Goal: Task Accomplishment & Management: Use online tool/utility

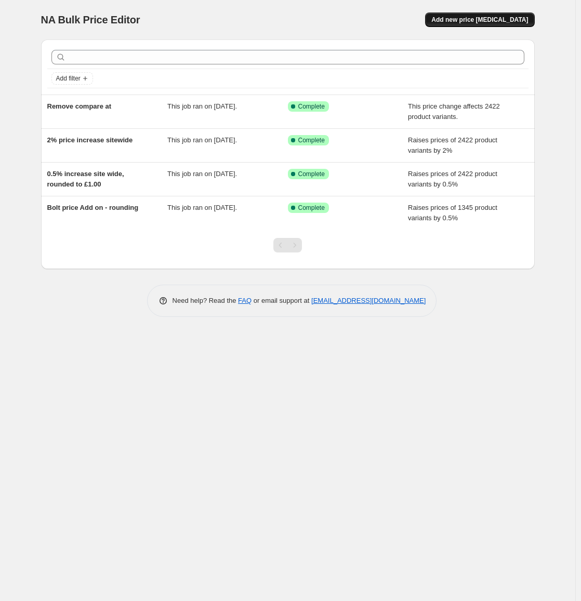
click at [478, 23] on span "Add new price [MEDICAL_DATA]" at bounding box center [479, 20] width 97 height 8
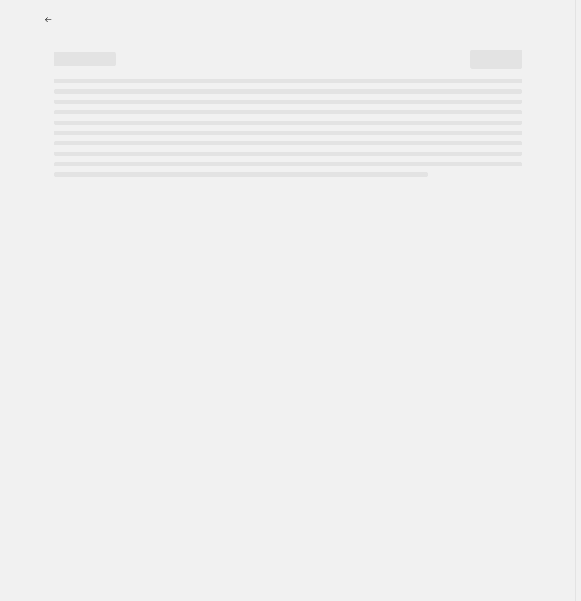
select select "percentage"
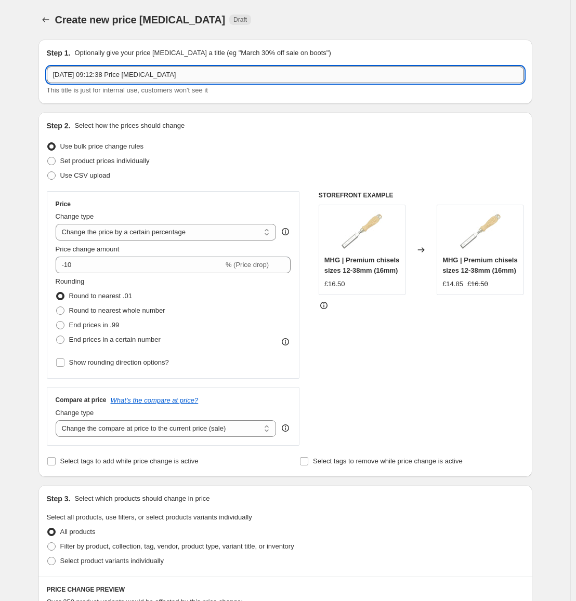
drag, startPoint x: 274, startPoint y: 72, endPoint x: 259, endPoint y: 72, distance: 15.1
click at [259, 72] on input "13 Aug 2025, 09:12:38 Price change job" at bounding box center [285, 74] width 477 height 17
type input "Rounding all bundles by £0.25 13 Aug 2025, 09:12:38 Price change job"
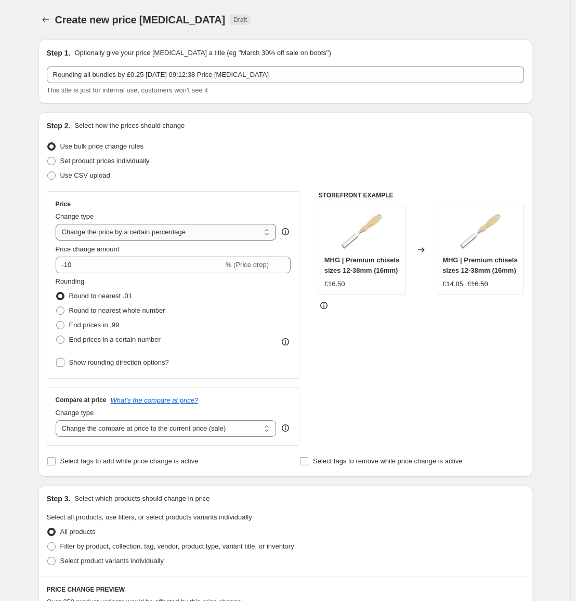
click at [132, 235] on select "Change the price to a certain amount Change the price by a certain amount Chang…" at bounding box center [166, 232] width 221 height 17
select select "to"
click at [58, 224] on select "Change the price to a certain amount Change the price by a certain amount Chang…" at bounding box center [166, 232] width 221 height 17
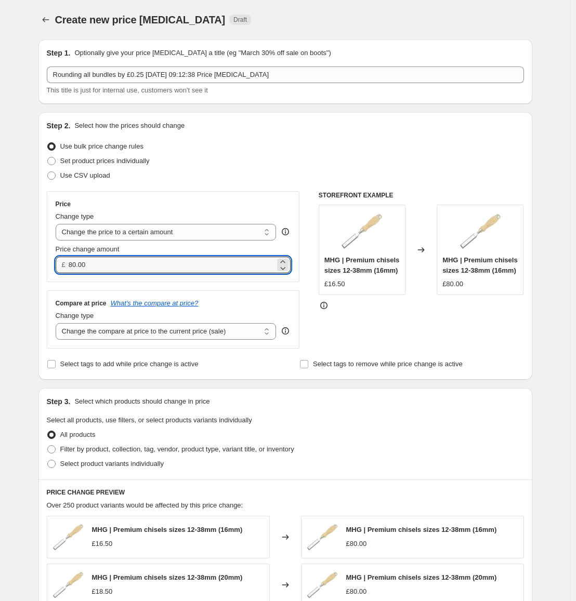
drag, startPoint x: 107, startPoint y: 262, endPoint x: 31, endPoint y: 271, distance: 75.8
click at [38, 269] on div "Step 1. Optionally give your price change job a title (eg "March 30% off sale o…" at bounding box center [281, 454] width 502 height 847
type input "0.25"
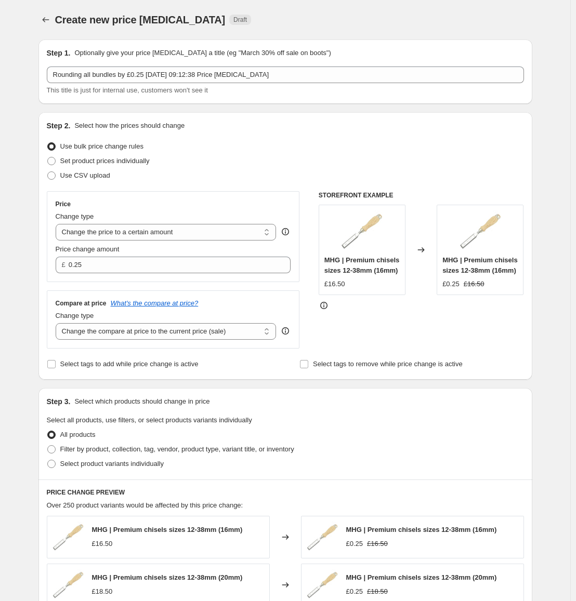
click at [28, 272] on div "Create new price change job. This page is ready Create new price change job Dra…" at bounding box center [285, 471] width 518 height 942
click at [101, 234] on select "Change the price to a certain amount Change the price by a certain amount Chang…" at bounding box center [166, 232] width 221 height 17
click at [30, 312] on div "Create new price change job. This page is ready Create new price change job Dra…" at bounding box center [285, 471] width 518 height 942
click at [126, 231] on select "Change the price to a certain amount Change the price by a certain amount Chang…" at bounding box center [166, 232] width 221 height 17
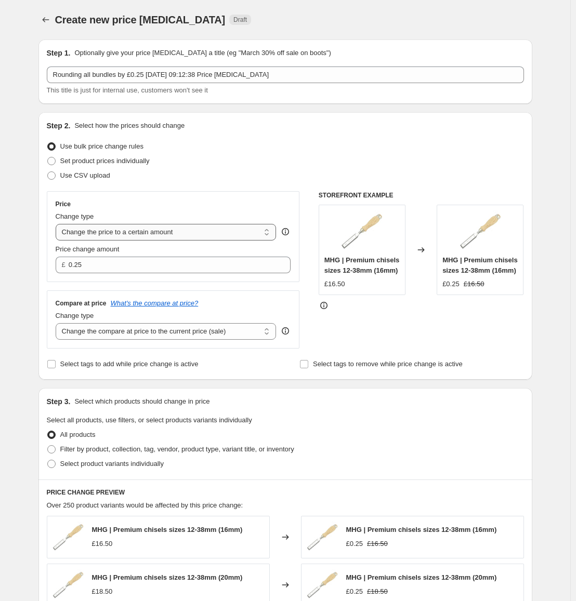
select select "by"
click at [58, 224] on select "Change the price to a certain amount Change the price by a certain amount Chang…" at bounding box center [166, 232] width 221 height 17
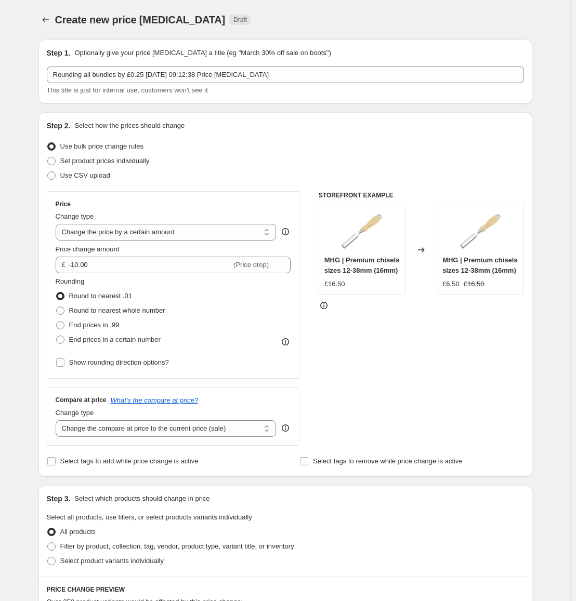
click at [355, 319] on div "STOREFRONT EXAMPLE MHG | Premium chisels sizes 12-38mm (16mm) £16.50 Changed to…" at bounding box center [420, 318] width 205 height 255
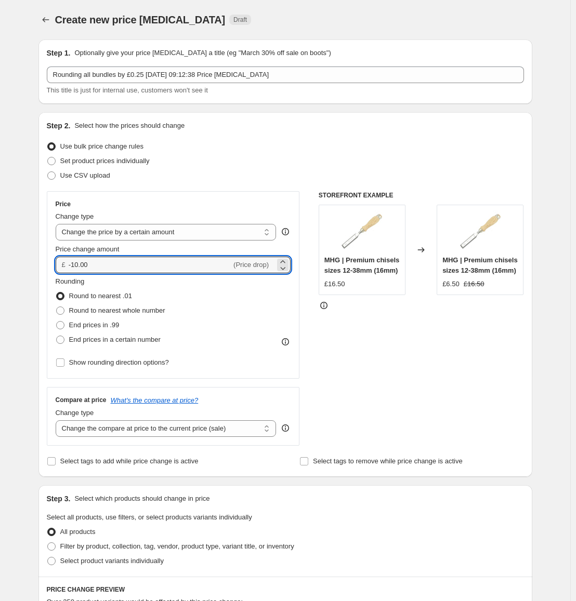
drag, startPoint x: 98, startPoint y: 269, endPoint x: 49, endPoint y: 270, distance: 48.8
click at [49, 270] on div "Price Change type Change the price to a certain amount Change the price by a ce…" at bounding box center [173, 285] width 253 height 188
type input "0.25"
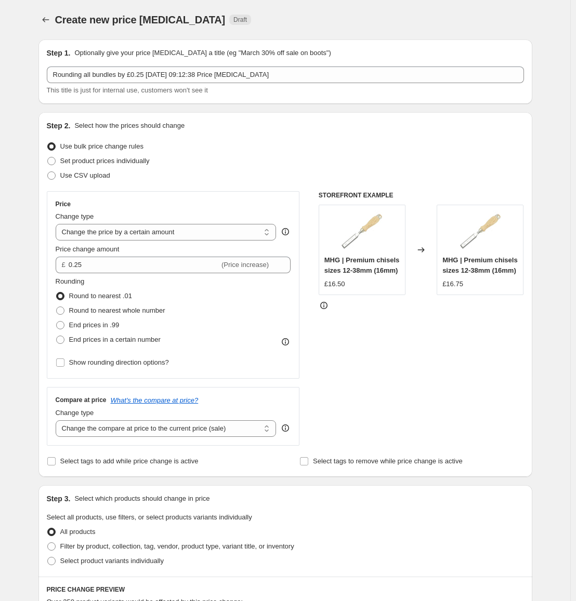
click at [49, 269] on div "Price Change type Change the price to a certain amount Change the price by a ce…" at bounding box center [173, 285] width 253 height 188
click at [62, 308] on span at bounding box center [60, 311] width 8 height 8
click at [57, 307] on input "Round to nearest whole number" at bounding box center [56, 307] width 1 height 1
radio input "true"
click at [58, 363] on input "Show rounding direction options?" at bounding box center [60, 362] width 8 height 8
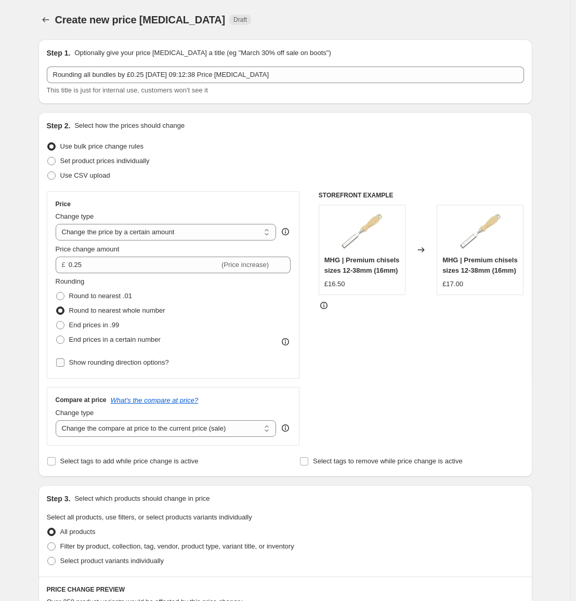
checkbox input "true"
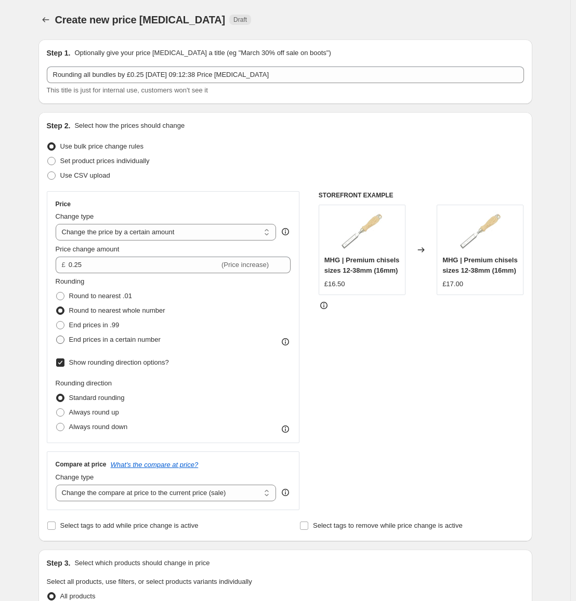
click at [60, 338] on span at bounding box center [60, 340] width 8 height 8
click at [57, 336] on input "End prices in a certain number" at bounding box center [56, 336] width 1 height 1
radio input "true"
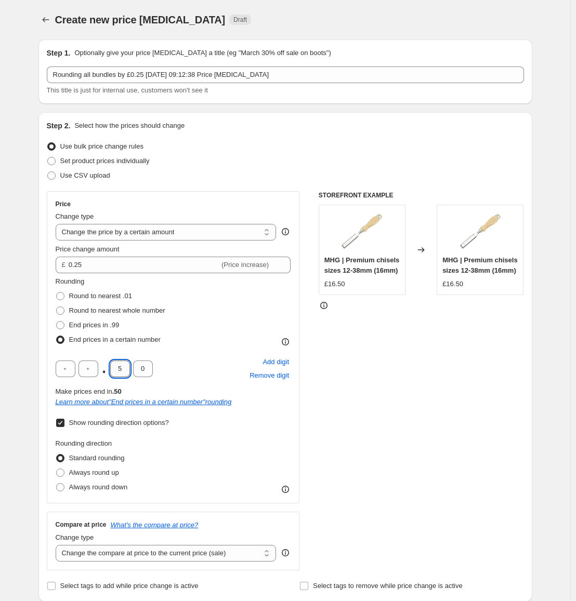
click at [123, 370] on input "5" at bounding box center [120, 369] width 20 height 17
type input "2"
click at [143, 369] on input "0" at bounding box center [143, 369] width 20 height 17
type input "5"
click at [371, 435] on div "STOREFRONT EXAMPLE MHG | Premium chisels sizes 12-38mm (16mm) £16.50 Changed to…" at bounding box center [420, 380] width 205 height 379
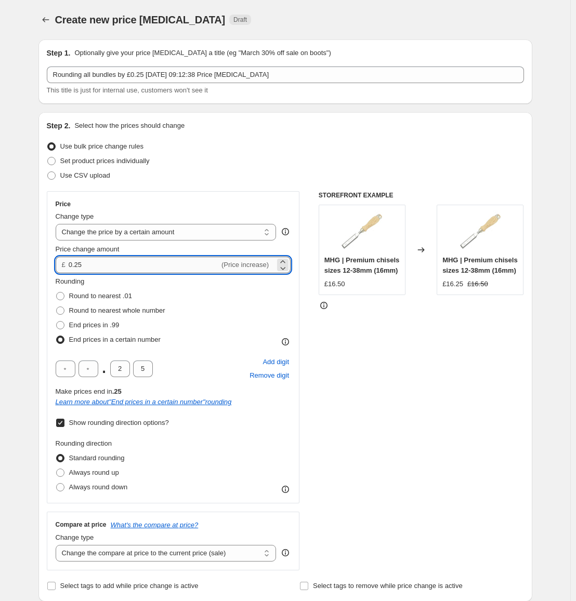
click at [132, 268] on input "0.25" at bounding box center [144, 265] width 151 height 17
type input "0.01"
click at [10, 301] on div "Create new price change job. This page is ready Create new price change job Dra…" at bounding box center [285, 581] width 570 height 1163
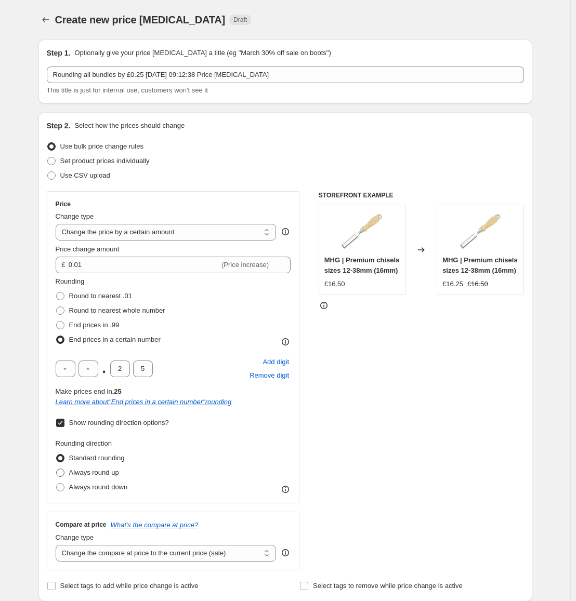
click at [64, 474] on span at bounding box center [60, 473] width 8 height 8
click at [57, 469] on input "Always round up" at bounding box center [56, 469] width 1 height 1
radio input "true"
click at [349, 455] on div "STOREFRONT EXAMPLE MHG | Premium chisels sizes 12-38mm (16mm) £16.50 Changed to…" at bounding box center [420, 380] width 205 height 379
click at [61, 308] on span at bounding box center [60, 311] width 8 height 8
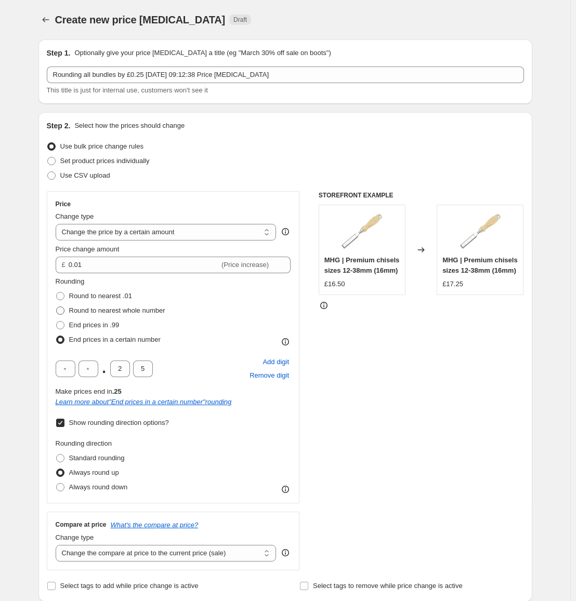
click at [57, 307] on input "Round to nearest whole number" at bounding box center [56, 307] width 1 height 1
radio input "true"
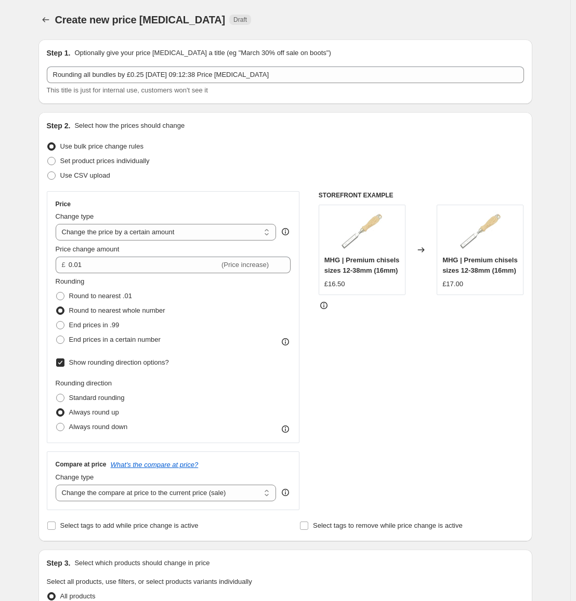
click at [349, 391] on div "STOREFRONT EXAMPLE MHG | Premium chisels sizes 12-38mm (16mm) £16.50 Changed to…" at bounding box center [420, 350] width 205 height 319
click at [119, 423] on span "Always round down" at bounding box center [98, 427] width 59 height 8
click at [57, 423] on input "Always round down" at bounding box center [56, 423] width 1 height 1
radio input "true"
click at [368, 401] on div "STOREFRONT EXAMPLE MHG | Premium chisels sizes 12-38mm (16mm) £16.50 Changed to…" at bounding box center [420, 350] width 205 height 319
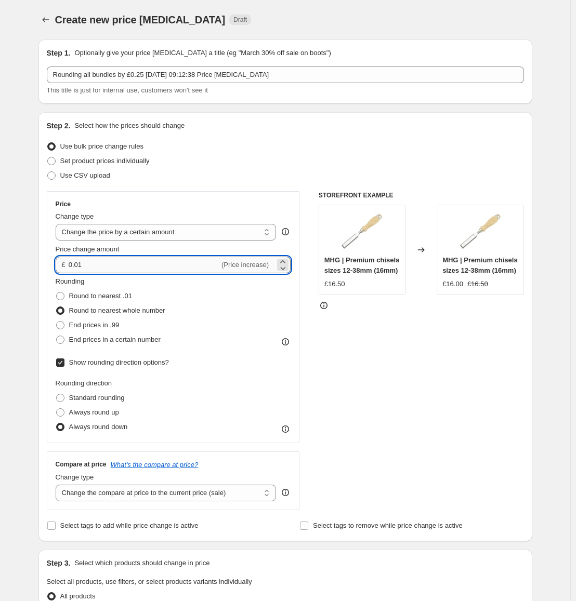
click at [182, 269] on input "0.01" at bounding box center [144, 265] width 151 height 17
type input "0.00"
click at [482, 381] on div "STOREFRONT EXAMPLE MHG | Premium chisels sizes 12-38mm (16mm) £16.50 Changed to…" at bounding box center [420, 350] width 205 height 319
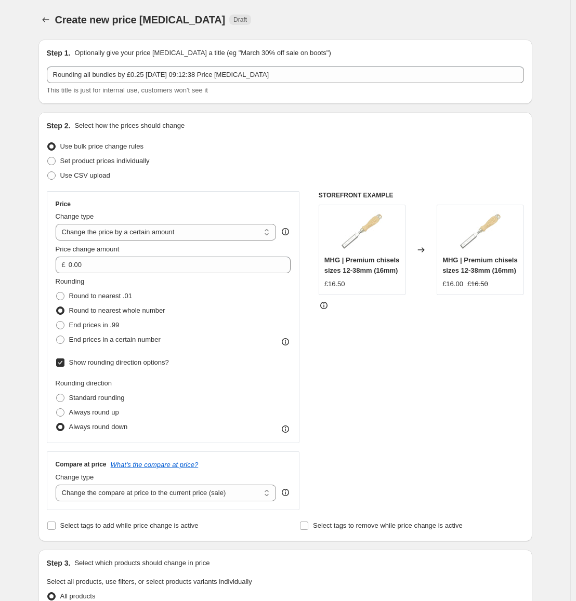
click at [385, 380] on div "STOREFRONT EXAMPLE MHG | Premium chisels sizes 12-38mm (16mm) £16.50 Changed to…" at bounding box center [420, 350] width 205 height 319
click at [177, 227] on select "Change the price to a certain amount Change the price by a certain amount Chang…" at bounding box center [166, 232] width 221 height 17
click at [58, 224] on select "Change the price to a certain amount Change the price by a certain amount Chang…" at bounding box center [166, 232] width 221 height 17
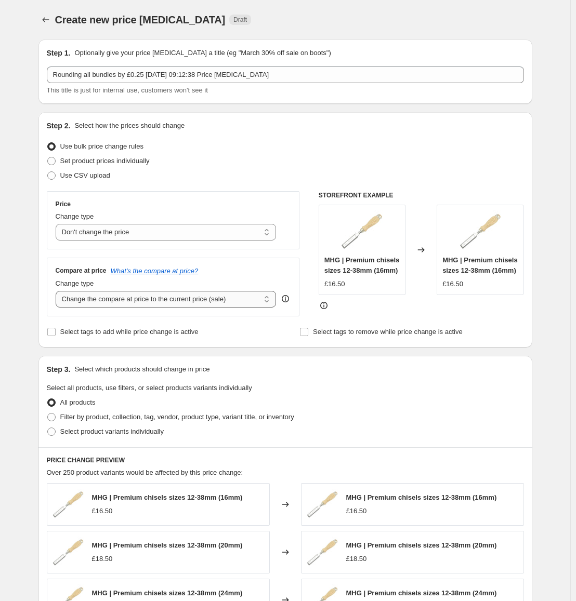
click at [122, 305] on select "Change the compare at price to the current price (sale) Change the compare at p…" at bounding box center [166, 299] width 221 height 17
click at [155, 230] on select "Change the price to a certain amount Change the price by a certain amount Chang…" at bounding box center [166, 232] width 221 height 17
select select "by"
click at [58, 224] on select "Change the price to a certain amount Change the price by a certain amount Chang…" at bounding box center [166, 232] width 221 height 17
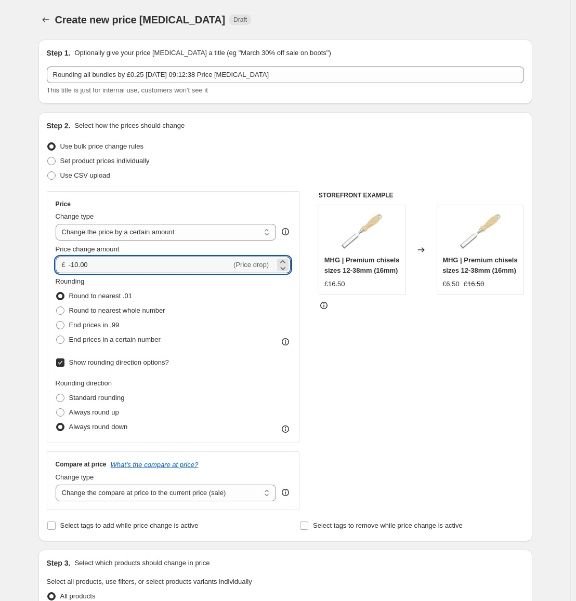
drag, startPoint x: 143, startPoint y: 262, endPoint x: 14, endPoint y: 269, distance: 129.5
click at [14, 269] on div "Create new price change job. This page is ready Create new price change job Dra…" at bounding box center [285, 551] width 570 height 1103
type input "0.00"
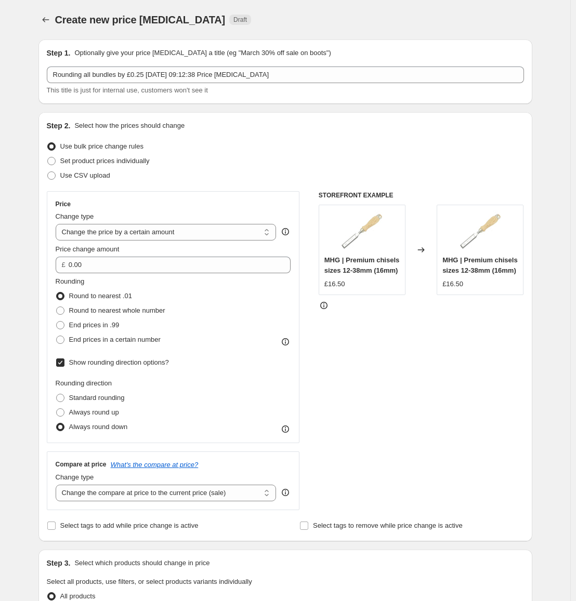
click at [328, 319] on div "STOREFRONT EXAMPLE MHG | Premium chisels sizes 12-38mm (16mm) £16.50 Changed to…" at bounding box center [420, 350] width 205 height 319
click at [91, 311] on span "Round to nearest whole number" at bounding box center [117, 311] width 96 height 8
click at [57, 307] on input "Round to nearest whole number" at bounding box center [56, 307] width 1 height 1
radio input "true"
click at [95, 410] on span "Always round up" at bounding box center [94, 412] width 50 height 8
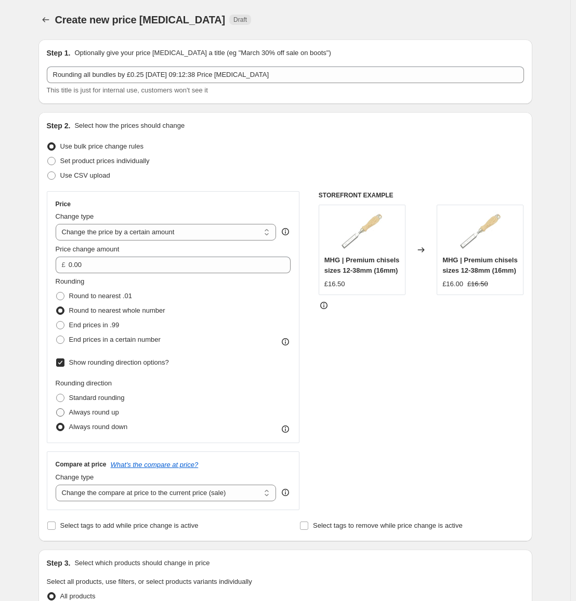
click at [57, 409] on input "Always round up" at bounding box center [56, 408] width 1 height 1
radio input "true"
click at [89, 434] on label "Always round down" at bounding box center [92, 427] width 72 height 15
click at [57, 423] on input "Always round down" at bounding box center [56, 423] width 1 height 1
radio input "true"
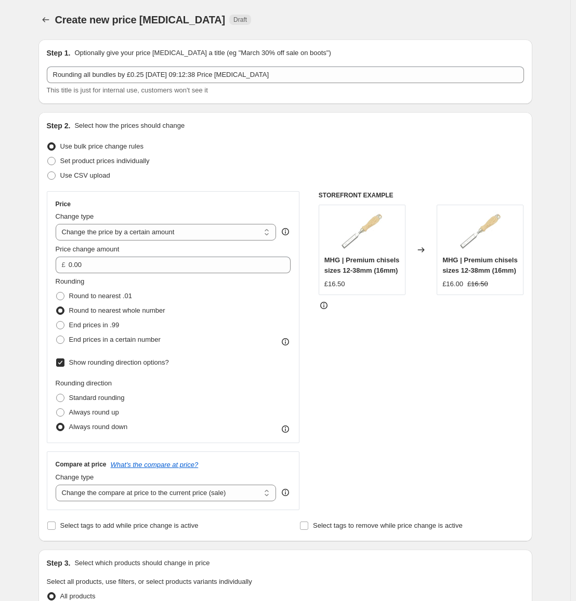
click at [418, 415] on div "STOREFRONT EXAMPLE MHG | Premium chisels sizes 12-38mm (16mm) £16.50 Changed to…" at bounding box center [420, 350] width 205 height 319
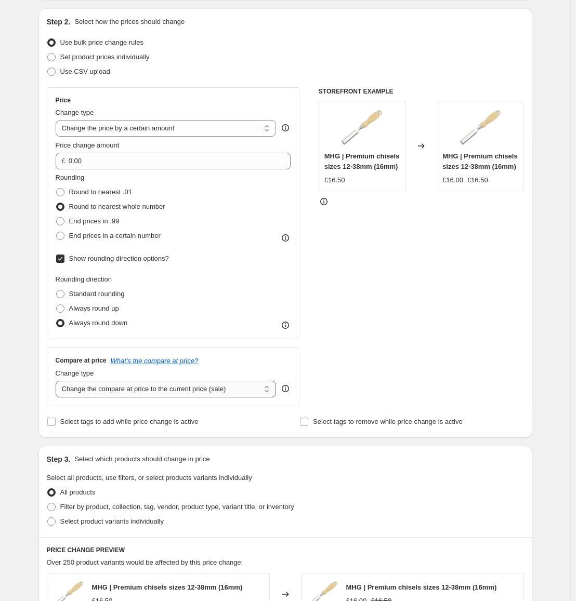
click at [218, 393] on select "Change the compare at price to the current price (sale) Change the compare at p…" at bounding box center [166, 389] width 221 height 17
select select "no_change"
click at [58, 381] on select "Change the compare at price to the current price (sale) Change the compare at p…" at bounding box center [166, 389] width 221 height 17
click at [448, 344] on div "STOREFRONT EXAMPLE MHG | Premium chisels sizes 12-38mm (16mm) £16.50 Changed to…" at bounding box center [420, 246] width 205 height 319
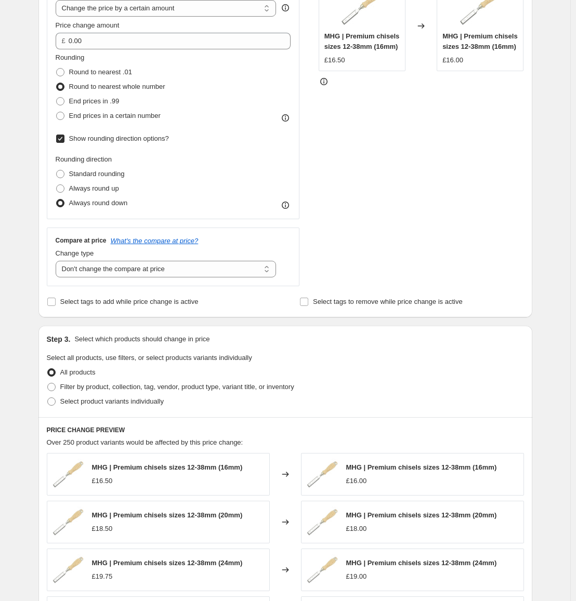
scroll to position [260, 0]
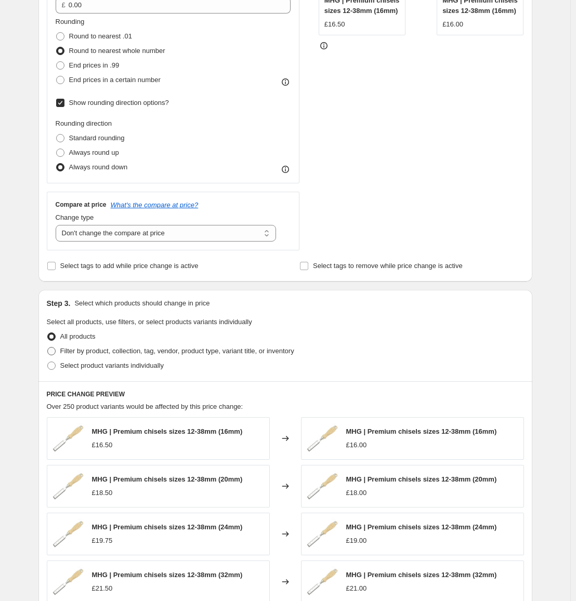
click at [107, 352] on span "Filter by product, collection, tag, vendor, product type, variant title, or inv…" at bounding box center [177, 351] width 234 height 8
click at [48, 348] on input "Filter by product, collection, tag, vendor, product type, variant title, or inv…" at bounding box center [47, 347] width 1 height 1
radio input "true"
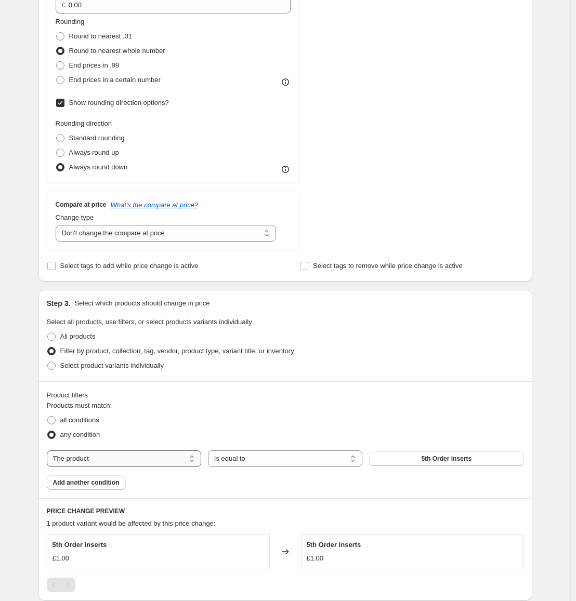
click at [103, 461] on select "The product The product's collection The product's tag The product's vendor The…" at bounding box center [124, 458] width 154 height 17
select select "tag"
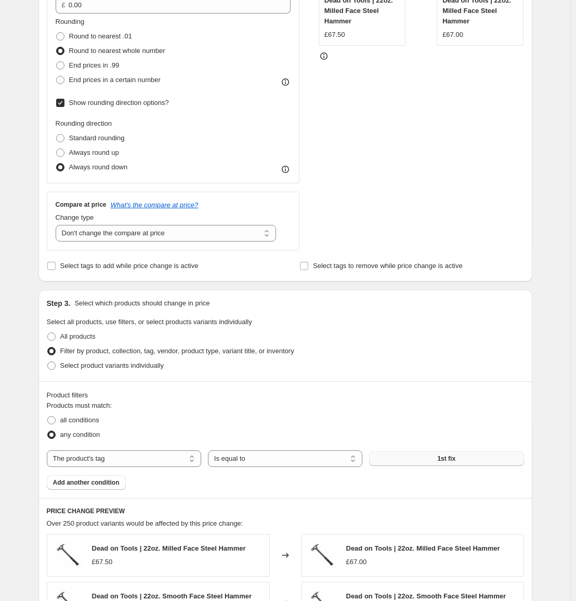
click at [438, 455] on button "1st fix" at bounding box center [446, 458] width 154 height 15
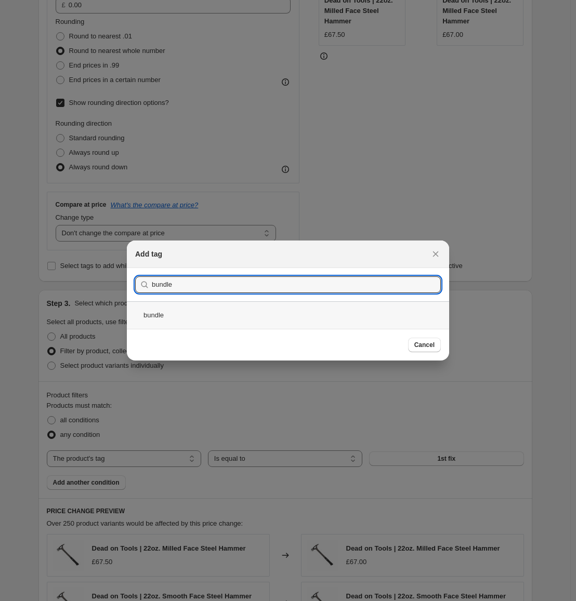
type input "bundle"
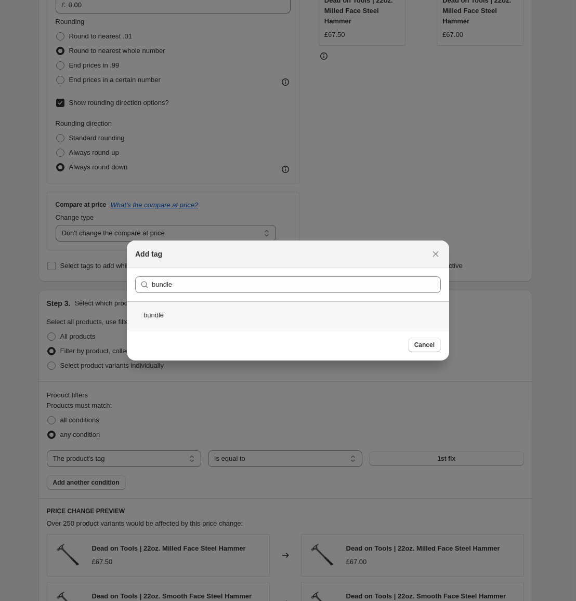
click at [261, 307] on div "bundle" at bounding box center [288, 315] width 322 height 28
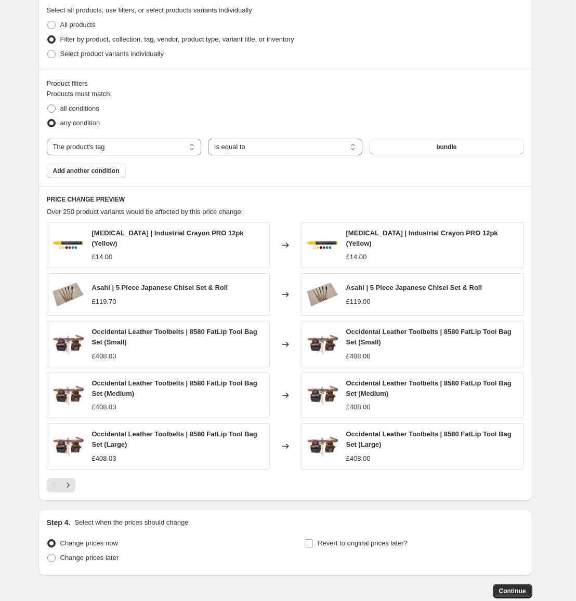
scroll to position [629, 0]
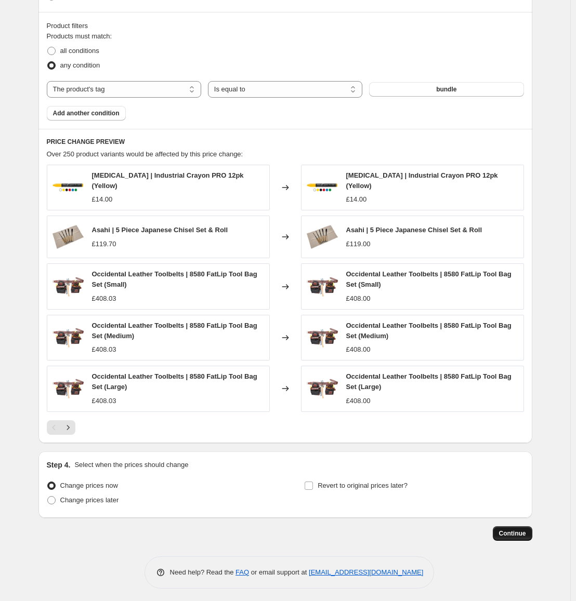
click at [514, 529] on span "Continue" at bounding box center [512, 533] width 27 height 8
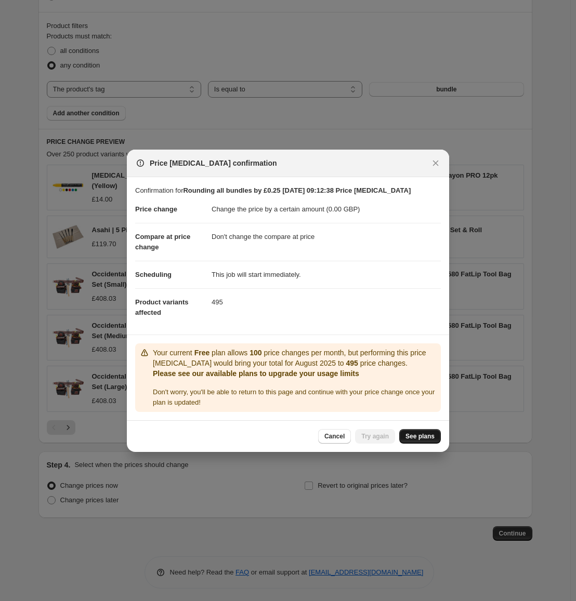
click at [412, 439] on span "See plans" at bounding box center [419, 436] width 29 height 8
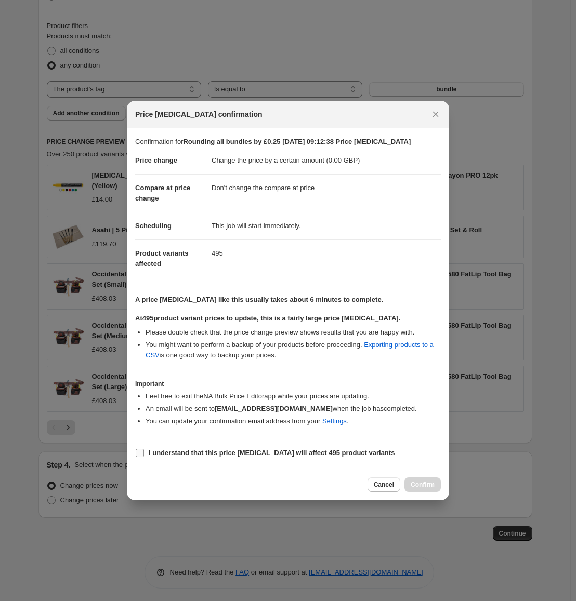
click at [277, 456] on b "I understand that this price change job will affect 495 product variants" at bounding box center [272, 453] width 246 height 8
click at [144, 456] on input "I understand that this price change job will affect 495 product variants" at bounding box center [140, 453] width 8 height 8
checkbox input "true"
click at [419, 481] on span "Confirm" at bounding box center [422, 485] width 24 height 8
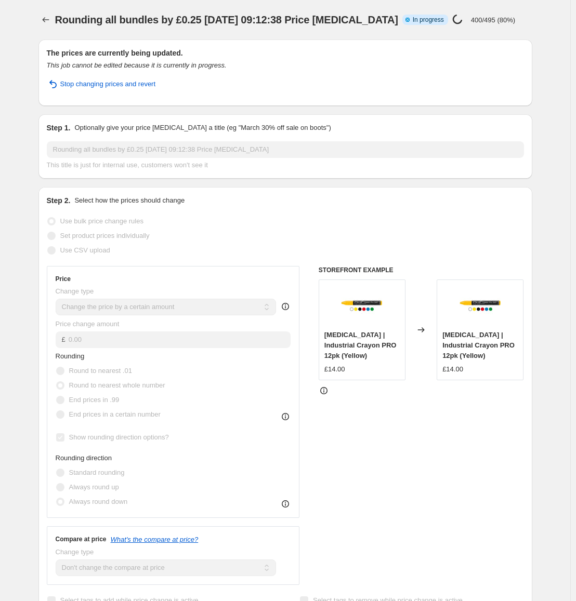
select select "by"
select select "no_change"
select select "tag"
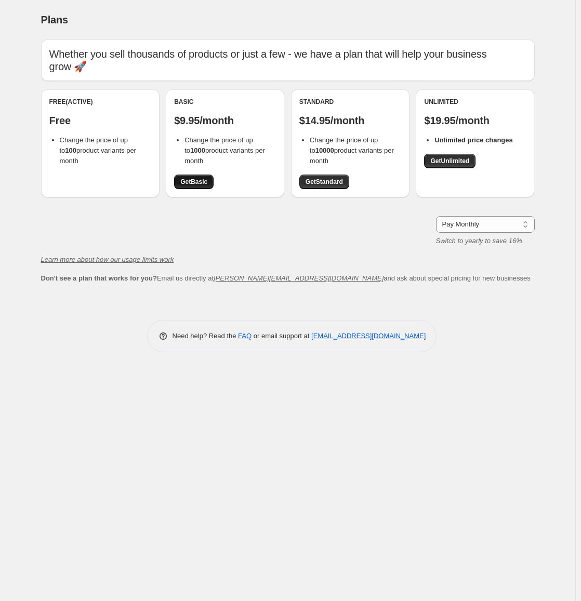
click at [182, 179] on span "Get Basic" at bounding box center [193, 182] width 27 height 8
